Goal: Find specific page/section: Find specific page/section

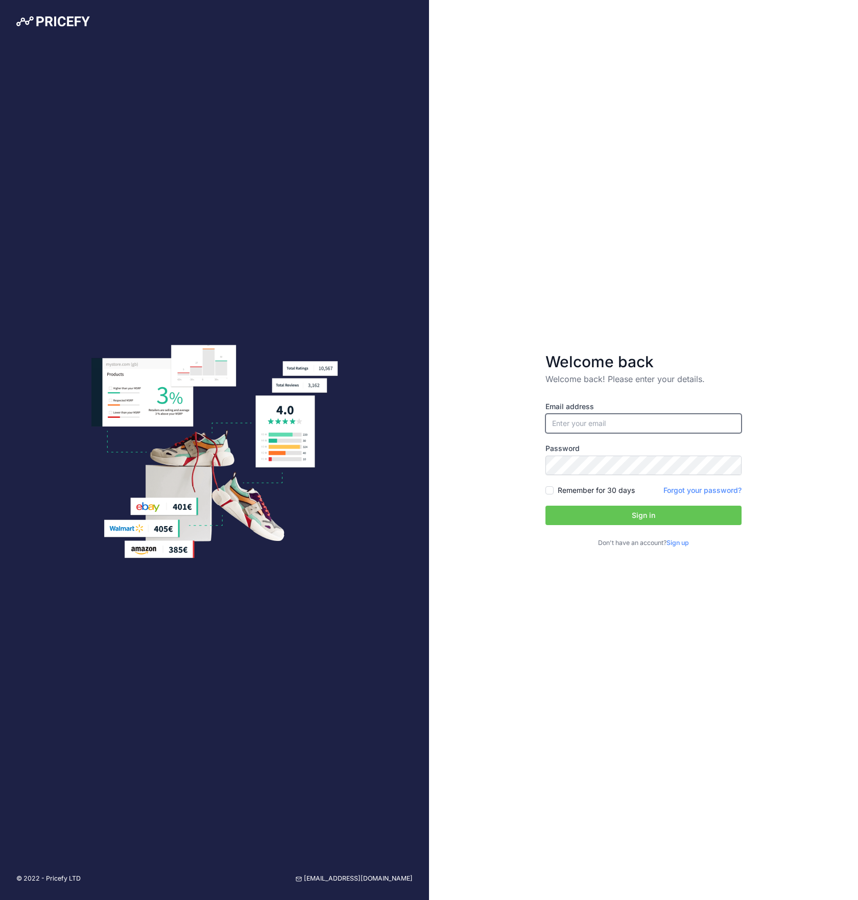
type input "[EMAIL_ADDRESS][DOMAIN_NAME]"
click at [643, 515] on button "Sign in" at bounding box center [643, 514] width 196 height 19
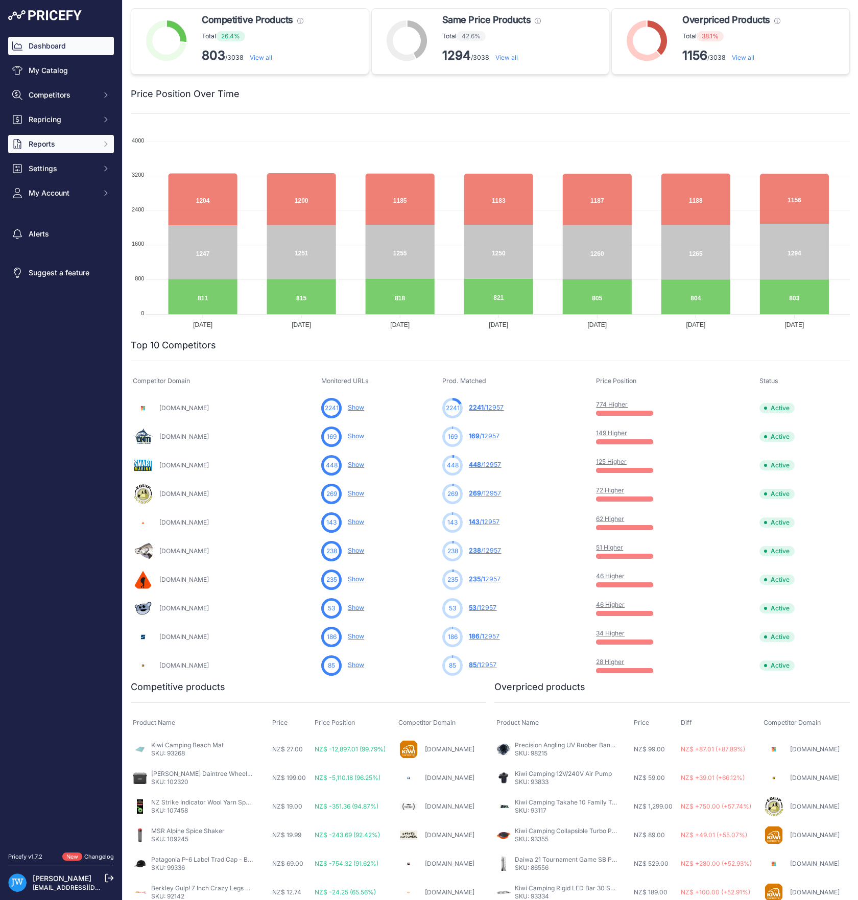
click at [61, 148] on span "Reports" at bounding box center [62, 144] width 67 height 10
click at [63, 161] on link "My Reports" at bounding box center [61, 162] width 106 height 18
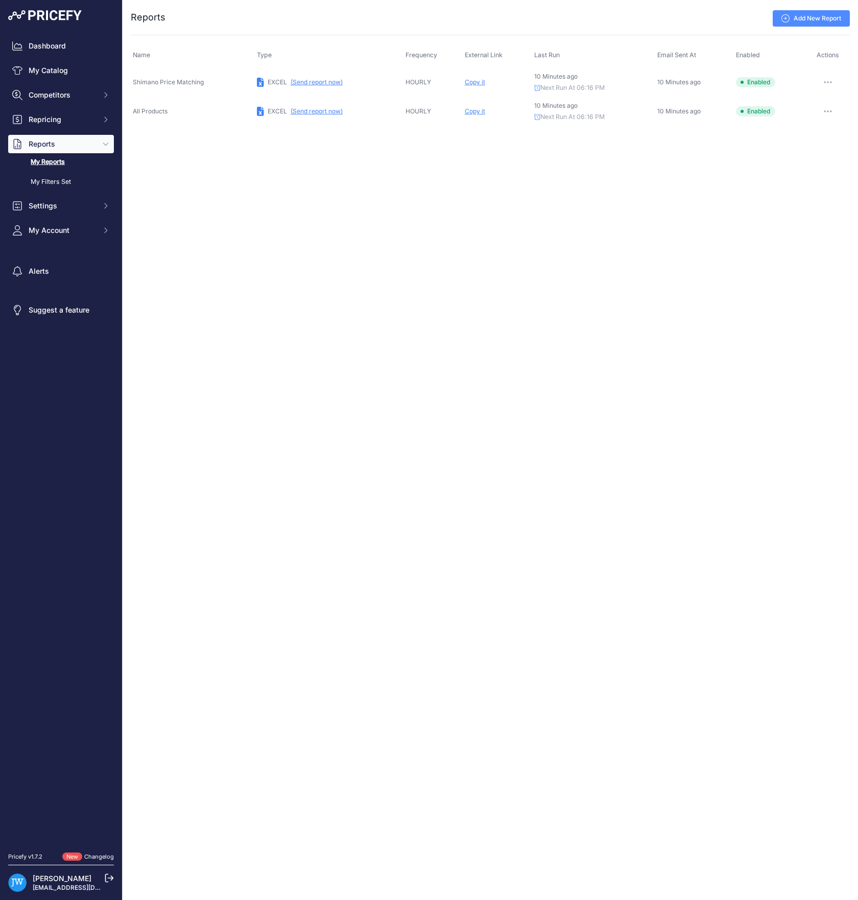
click at [465, 113] on span "Copy it" at bounding box center [475, 111] width 20 height 8
click at [472, 107] on span "Copy it" at bounding box center [475, 111] width 20 height 8
